Goal: Navigation & Orientation: Find specific page/section

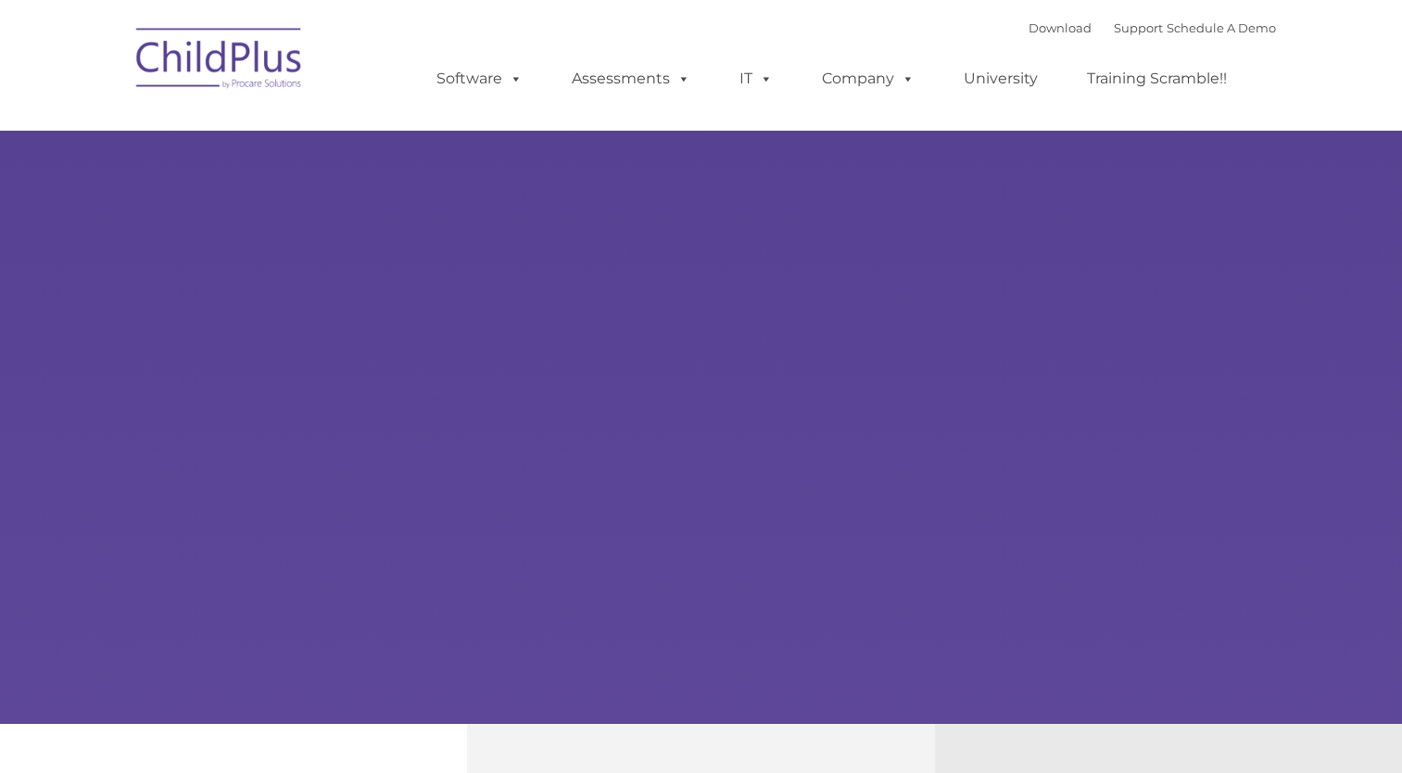
select select "MEDIUM"
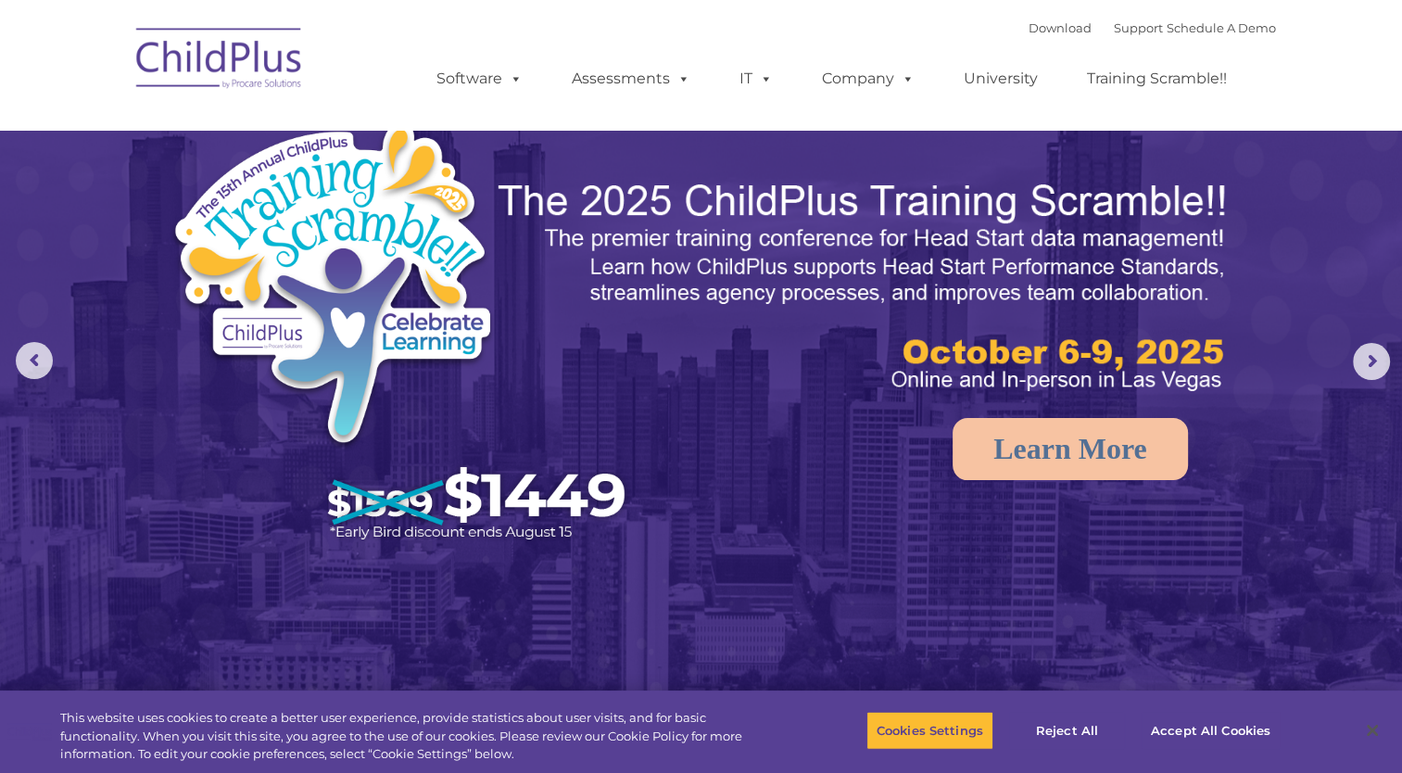
click at [661, 21] on div "Download Support | Schedule A Demo  MENU MENU Software ChildPlus: The original…" at bounding box center [837, 65] width 877 height 102
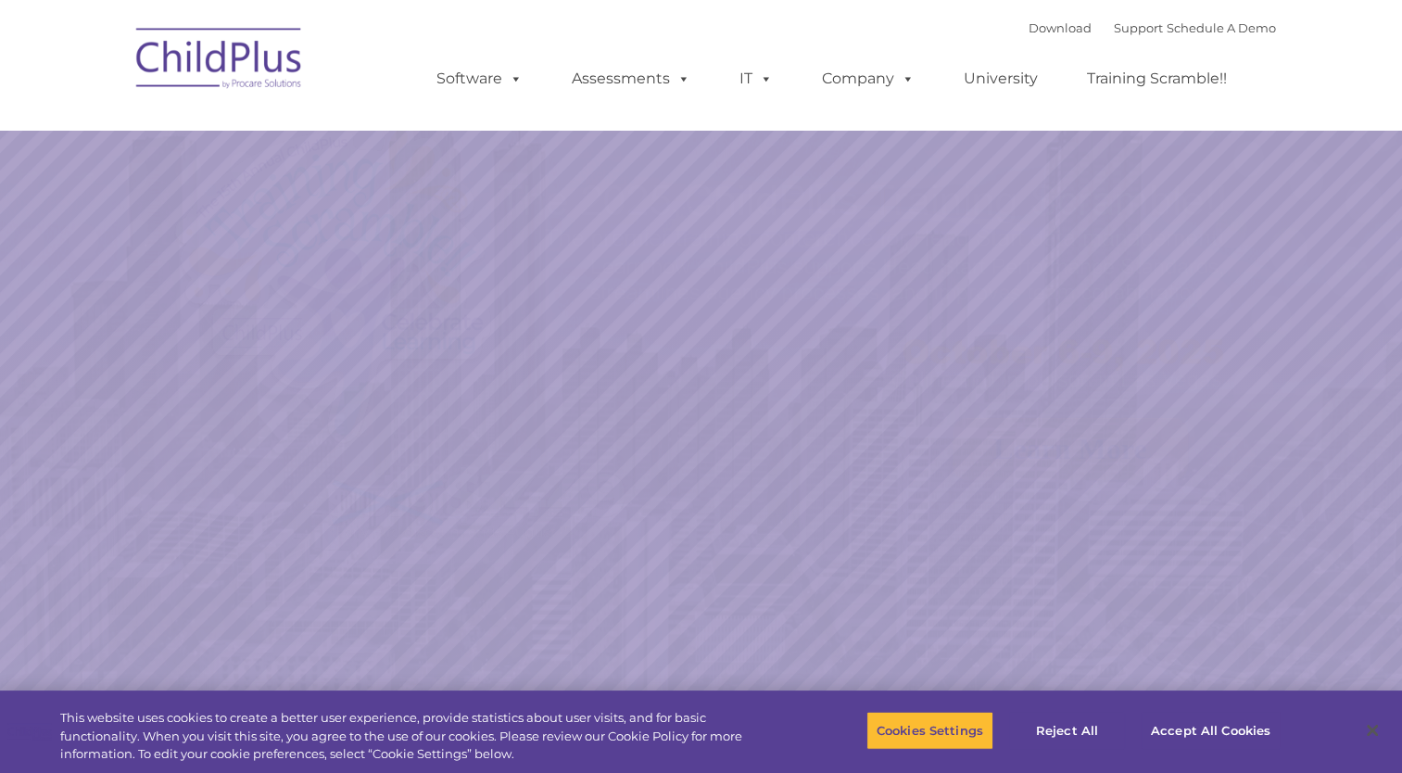
select select "MEDIUM"
